Goal: Find specific page/section

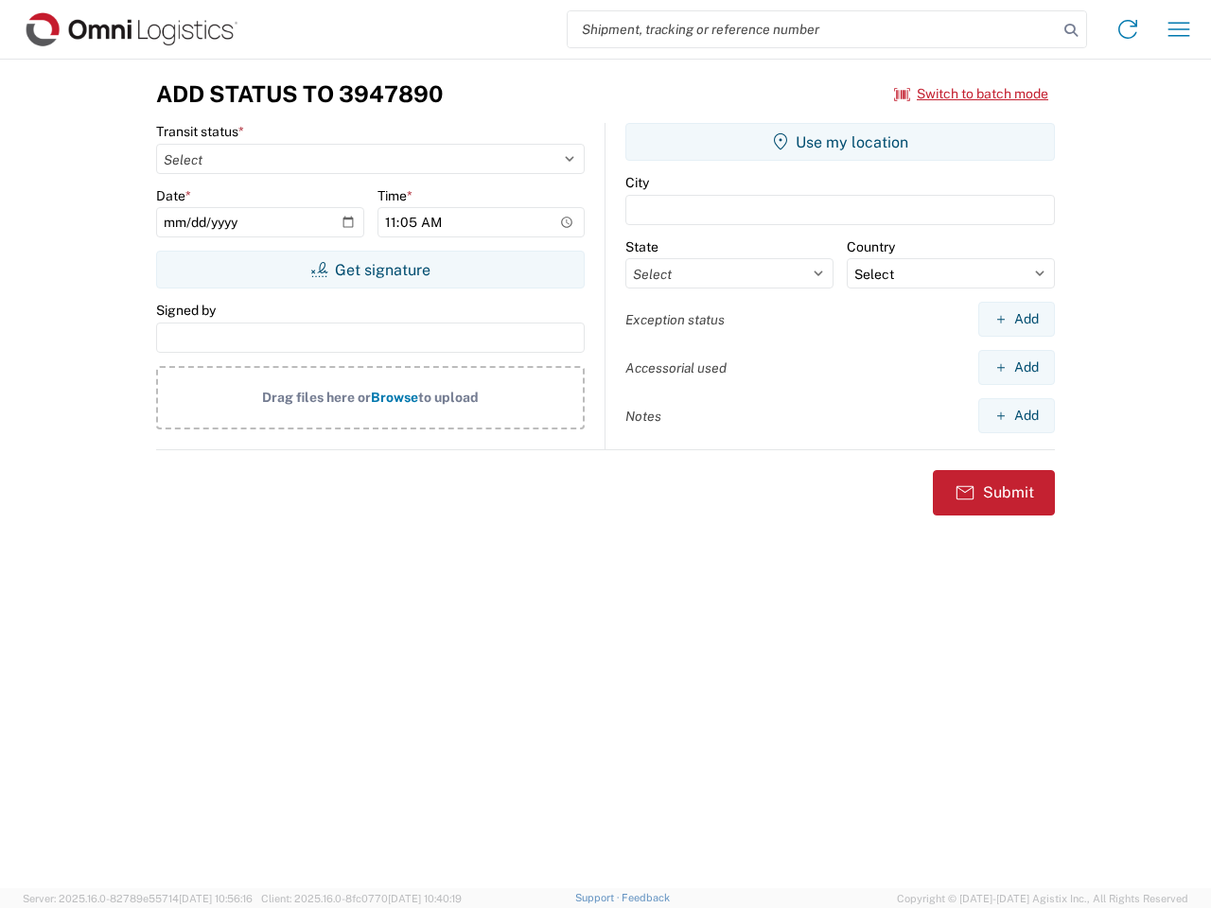
click at [813, 29] on input "search" at bounding box center [813, 29] width 490 height 36
click at [1071, 30] on icon at bounding box center [1071, 30] width 26 height 26
click at [1128, 29] on icon at bounding box center [1127, 29] width 30 height 30
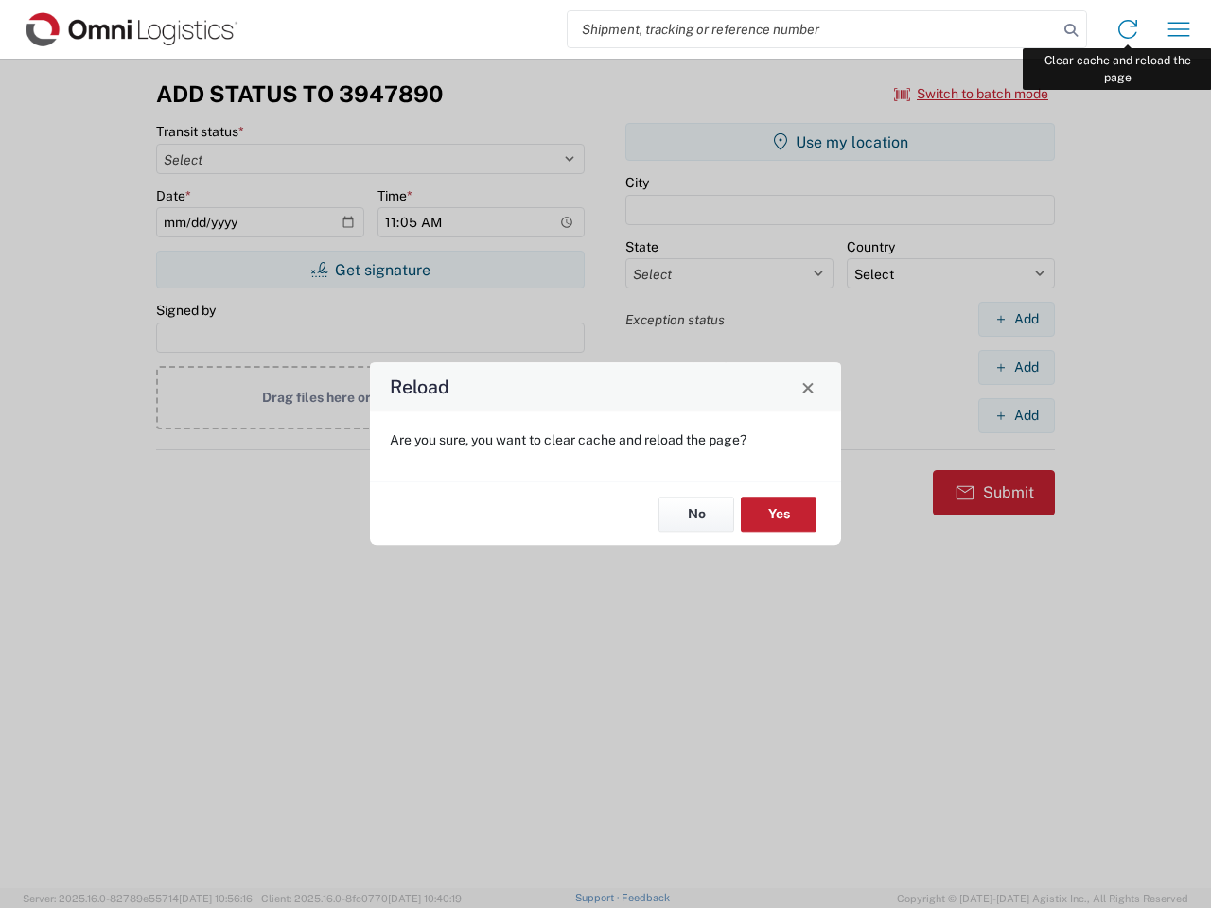
click at [1179, 29] on div "Reload Are you sure, you want to clear cache and reload the page? No Yes" at bounding box center [605, 454] width 1211 height 908
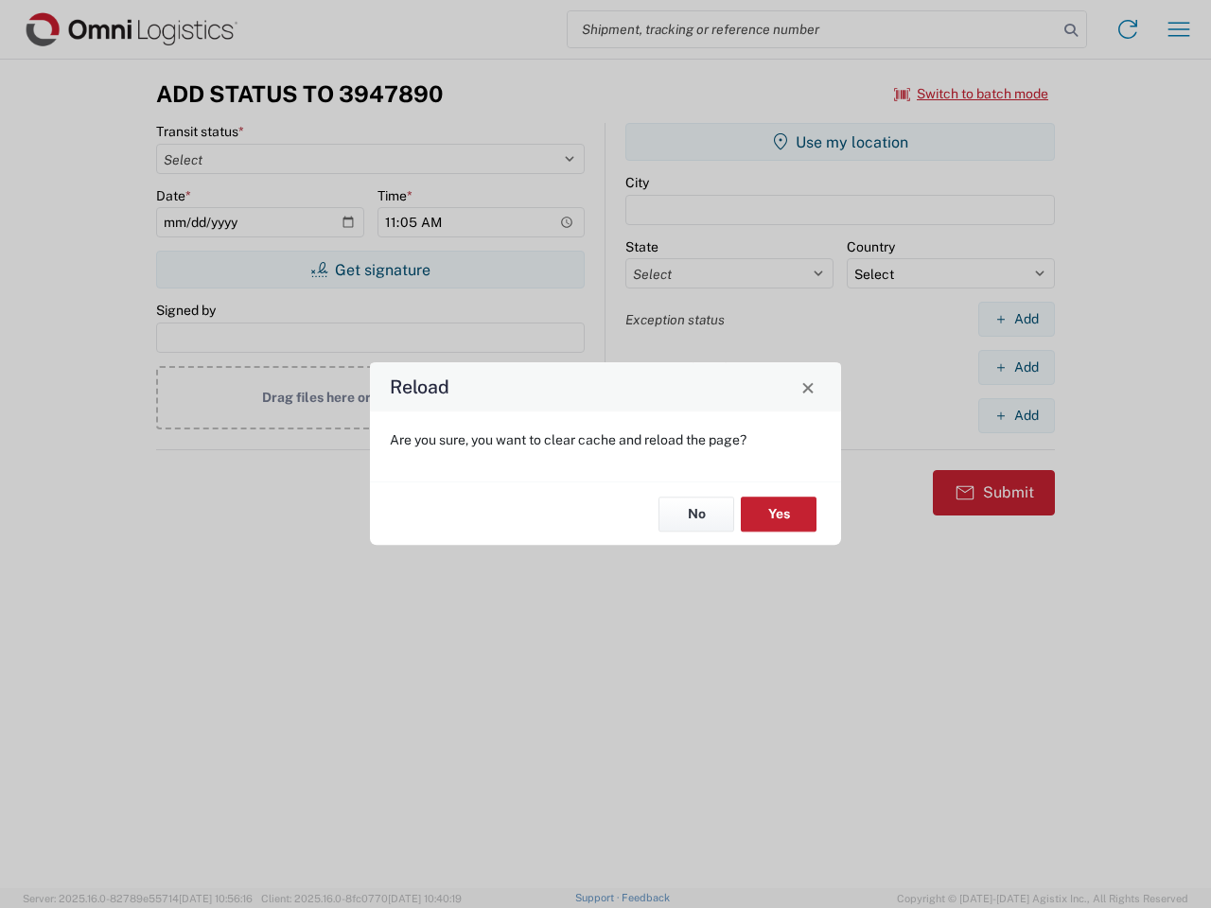
click at [971, 94] on div "Reload Are you sure, you want to clear cache and reload the page? No Yes" at bounding box center [605, 454] width 1211 height 908
click at [370, 270] on div "Reload Are you sure, you want to clear cache and reload the page? No Yes" at bounding box center [605, 454] width 1211 height 908
click at [840, 142] on div "Reload Are you sure, you want to clear cache and reload the page? No Yes" at bounding box center [605, 454] width 1211 height 908
click at [1016, 319] on div "Reload Are you sure, you want to clear cache and reload the page? No Yes" at bounding box center [605, 454] width 1211 height 908
click at [1016, 367] on div "Reload Are you sure, you want to clear cache and reload the page? No Yes" at bounding box center [605, 454] width 1211 height 908
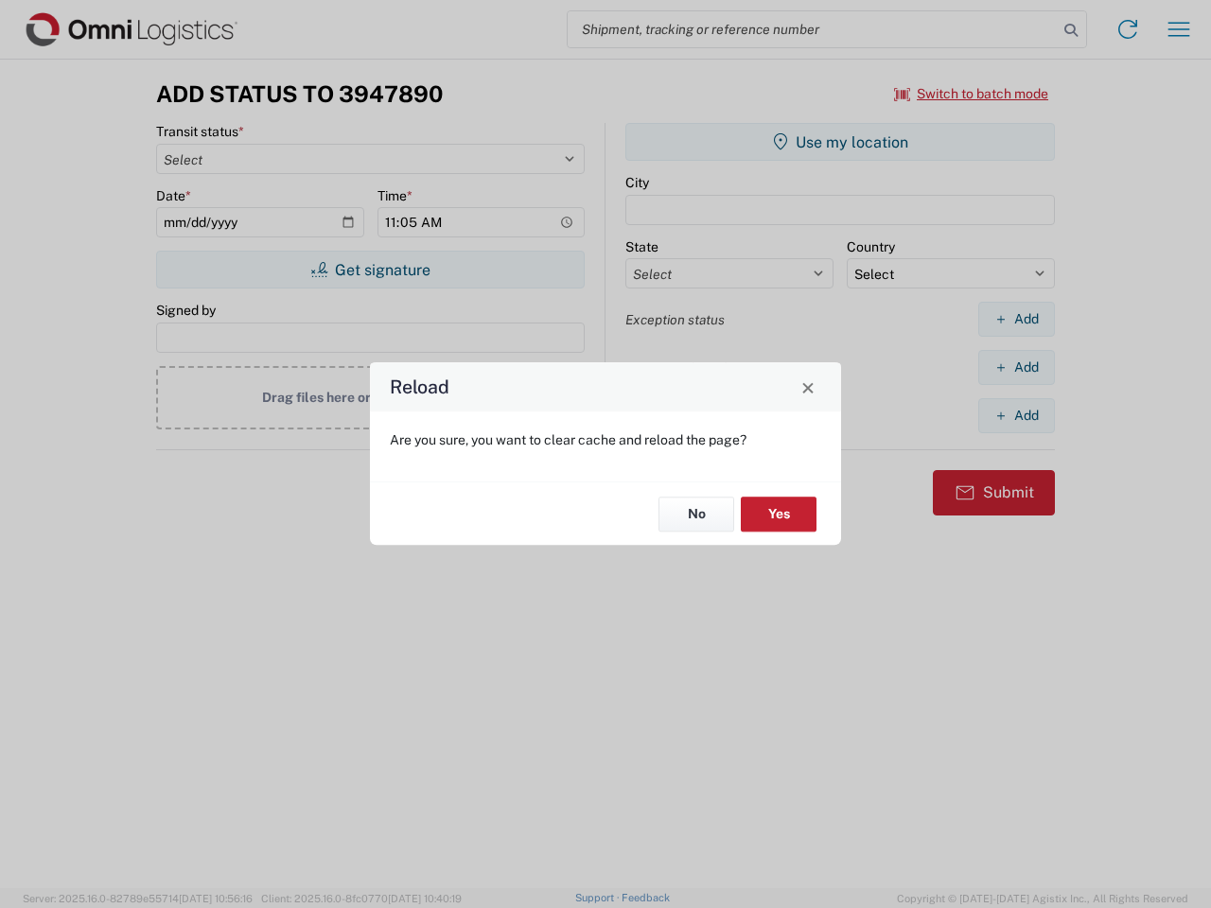
click at [1016, 415] on div "Reload Are you sure, you want to clear cache and reload the page? No Yes" at bounding box center [605, 454] width 1211 height 908
